Goal: Complete application form: Complete application form

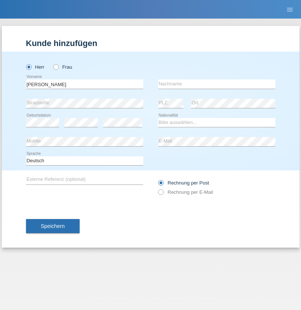
type input "Szajko"
click at [216, 84] on input "text" at bounding box center [216, 83] width 117 height 9
type input "Atila"
select select "SK"
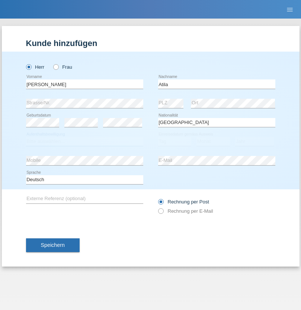
select select "C"
select select "22"
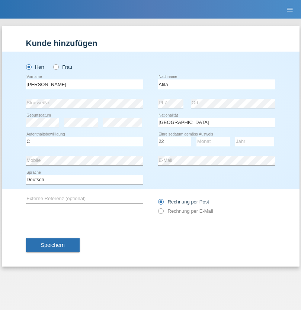
select select "08"
select select "2021"
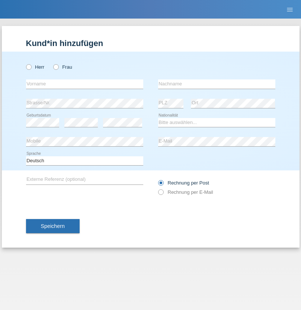
radio input "true"
click at [84, 84] on input "text" at bounding box center [84, 83] width 117 height 9
type input "miguel"
click at [216, 84] on input "text" at bounding box center [216, 83] width 117 height 9
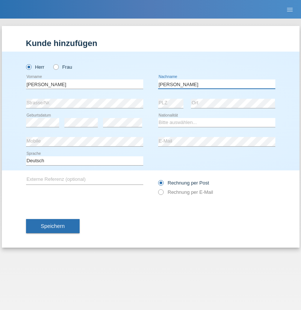
type input "Casimiro"
select select "PT"
select select "C"
select select "09"
select select "06"
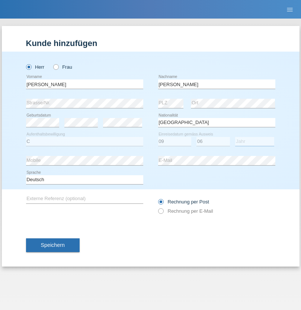
select select "2021"
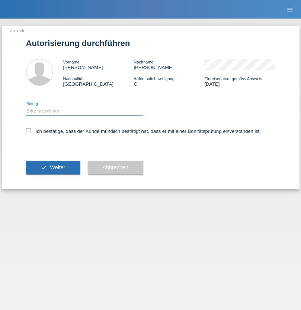
select select "1"
checkbox input "true"
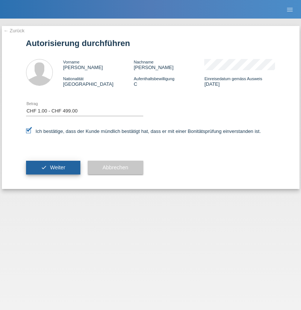
click at [53, 168] on span "Weiter" at bounding box center [57, 168] width 15 height 6
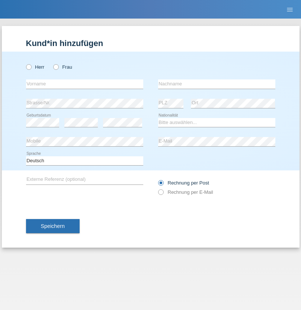
radio input "true"
click at [84, 84] on input "text" at bounding box center [84, 83] width 117 height 9
type input "Obai"
click at [216, 84] on input "text" at bounding box center [216, 83] width 117 height 9
type input "Hawla"
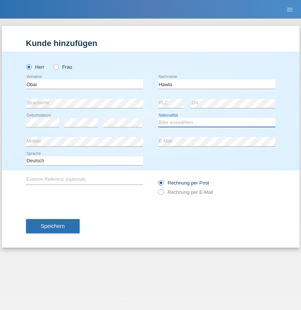
select select "SY"
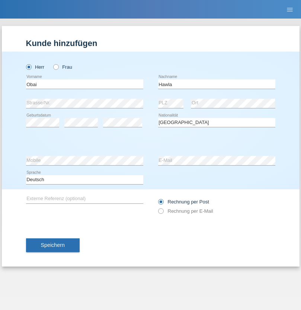
select select "C"
select select "01"
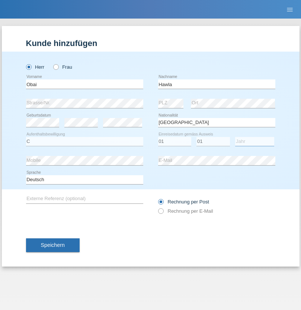
select select "2003"
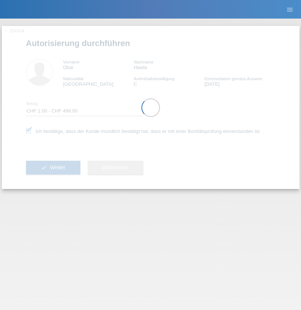
select select "1"
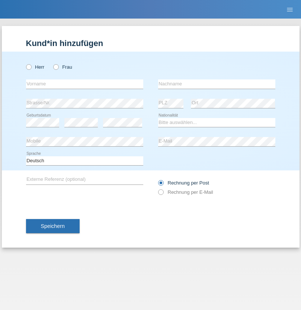
radio input "true"
click at [84, 84] on input "text" at bounding box center [84, 83] width 117 height 9
type input "Glaucia"
click at [216, 84] on input "text" at bounding box center [216, 83] width 117 height 9
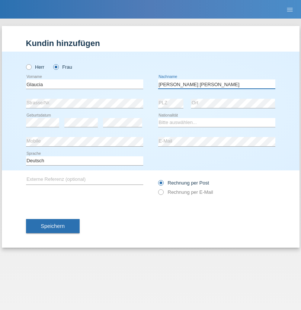
type input "[PERSON_NAME] [PERSON_NAME]"
select select "DE"
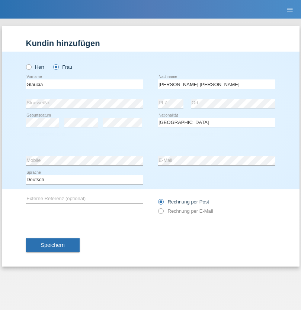
select select "C"
select select "01"
select select "04"
select select "2021"
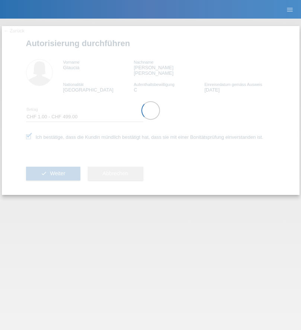
select select "1"
